Goal: Navigation & Orientation: Find specific page/section

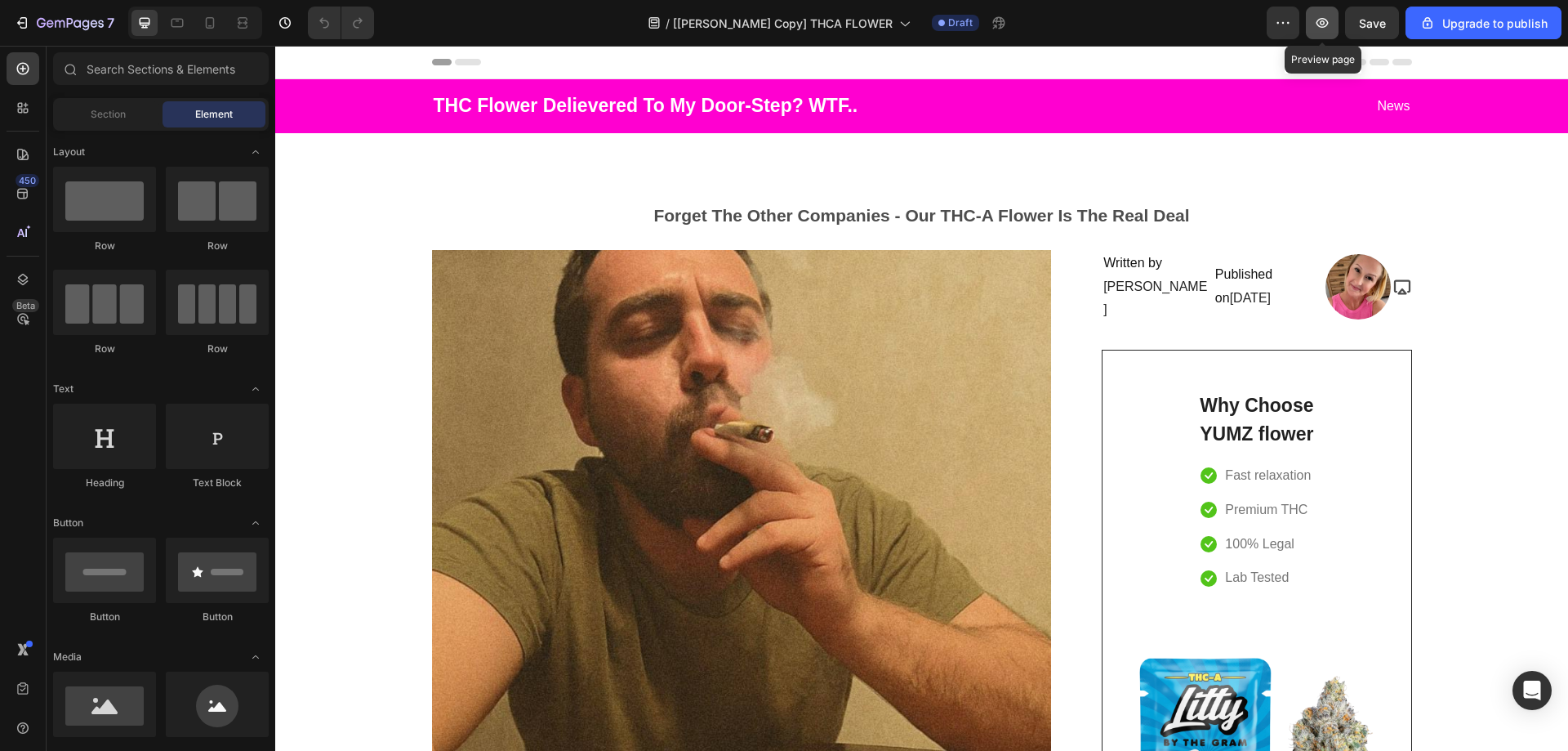
click at [1324, 31] on button "button" at bounding box center [1322, 22] width 33 height 33
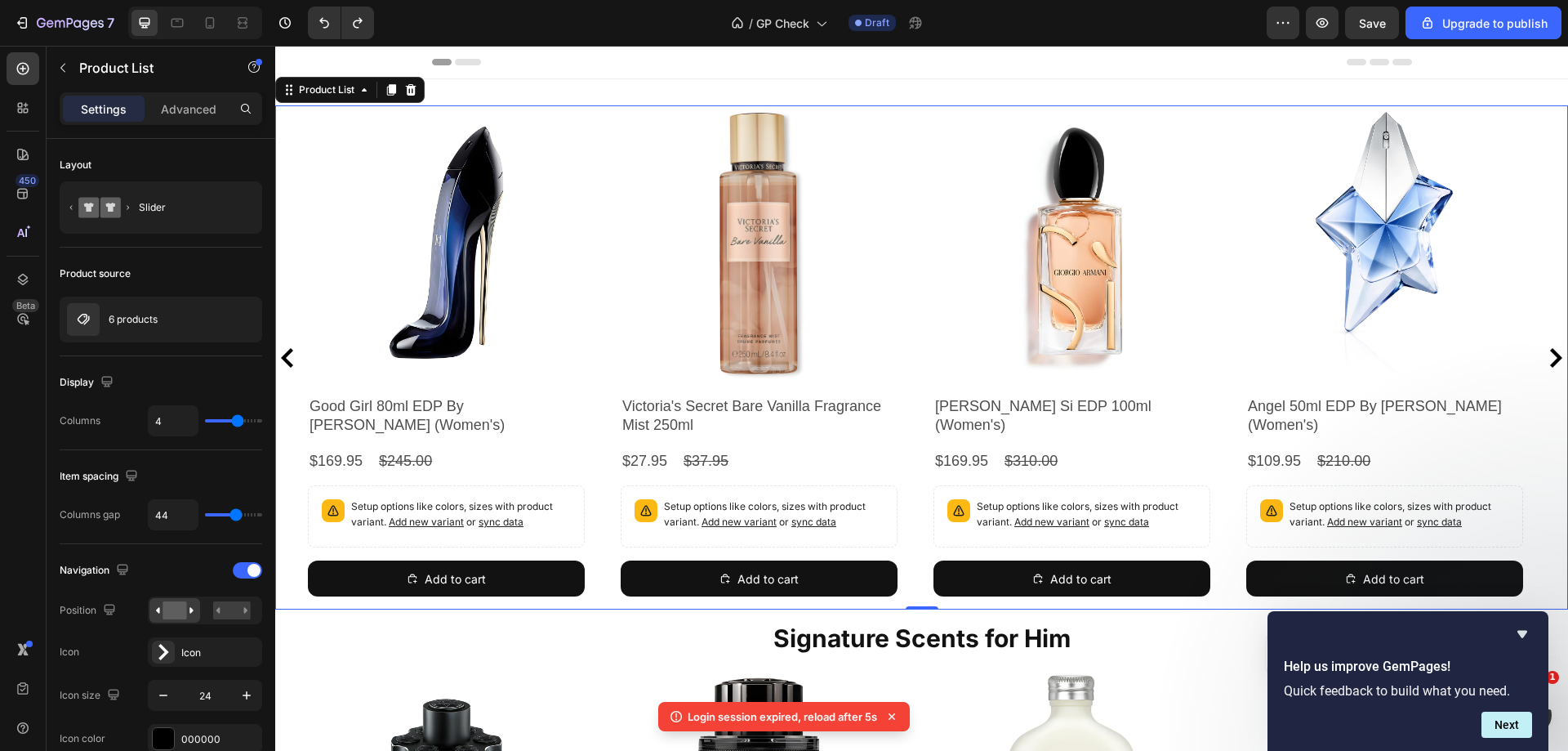
scroll to position [1062, 0]
